Goal: Find specific page/section

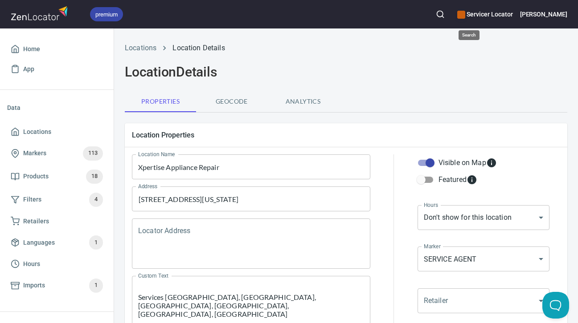
click at [450, 14] on button "button" at bounding box center [440, 14] width 20 height 20
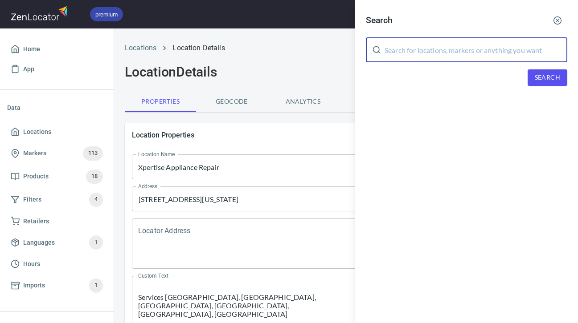
click at [474, 55] on input "text" at bounding box center [475, 49] width 183 height 25
type input "top notch"
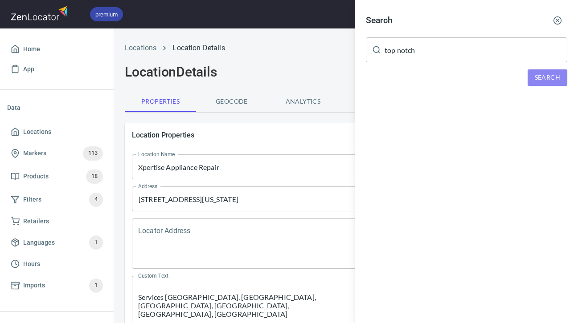
click at [542, 84] on button "Search" at bounding box center [547, 77] width 40 height 16
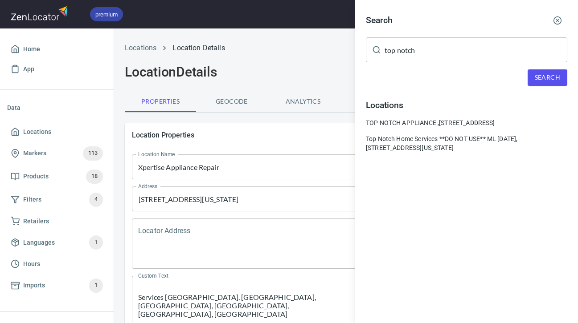
click at [29, 47] on div at bounding box center [289, 161] width 578 height 323
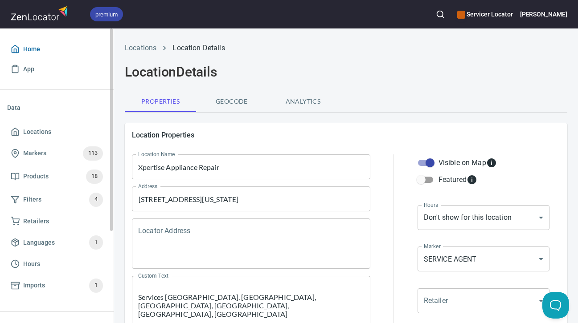
click at [24, 44] on span "Home" at bounding box center [31, 49] width 17 height 11
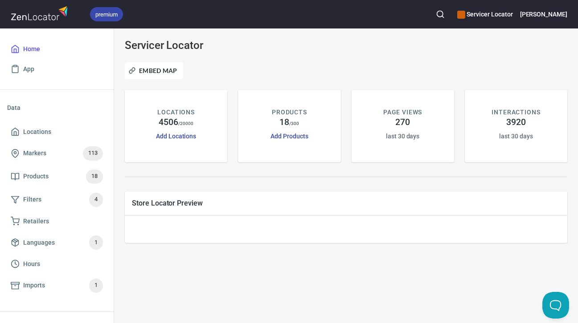
click at [271, 180] on div at bounding box center [345, 177] width 453 height 18
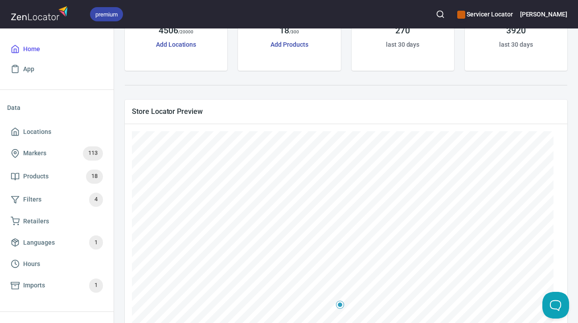
scroll to position [134, 0]
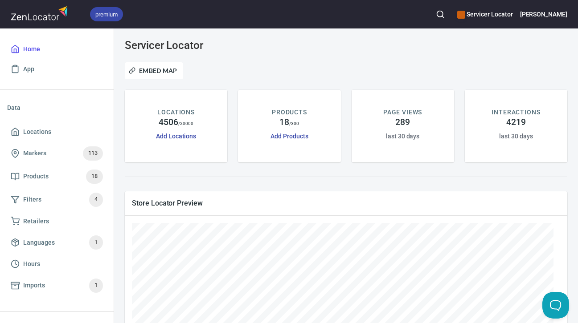
click at [183, 179] on div at bounding box center [345, 177] width 453 height 18
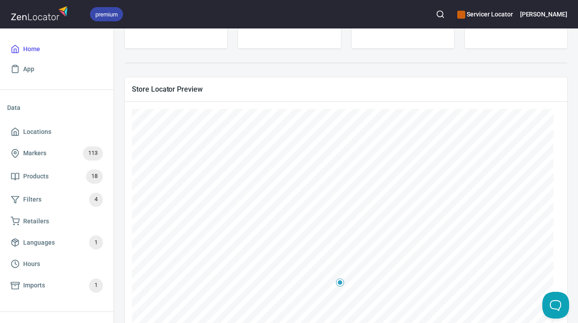
scroll to position [134, 0]
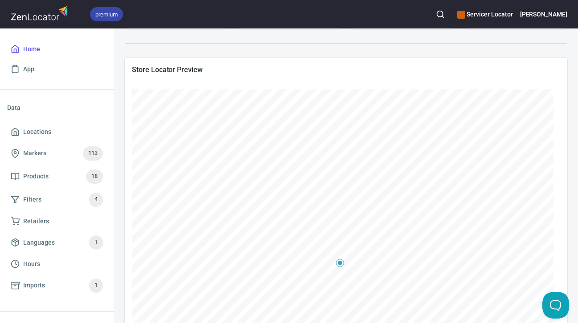
click at [203, 52] on div at bounding box center [345, 43] width 453 height 18
click at [278, 68] on span "Store Locator Preview" at bounding box center [346, 69] width 428 height 9
